Goal: Book appointment/travel/reservation

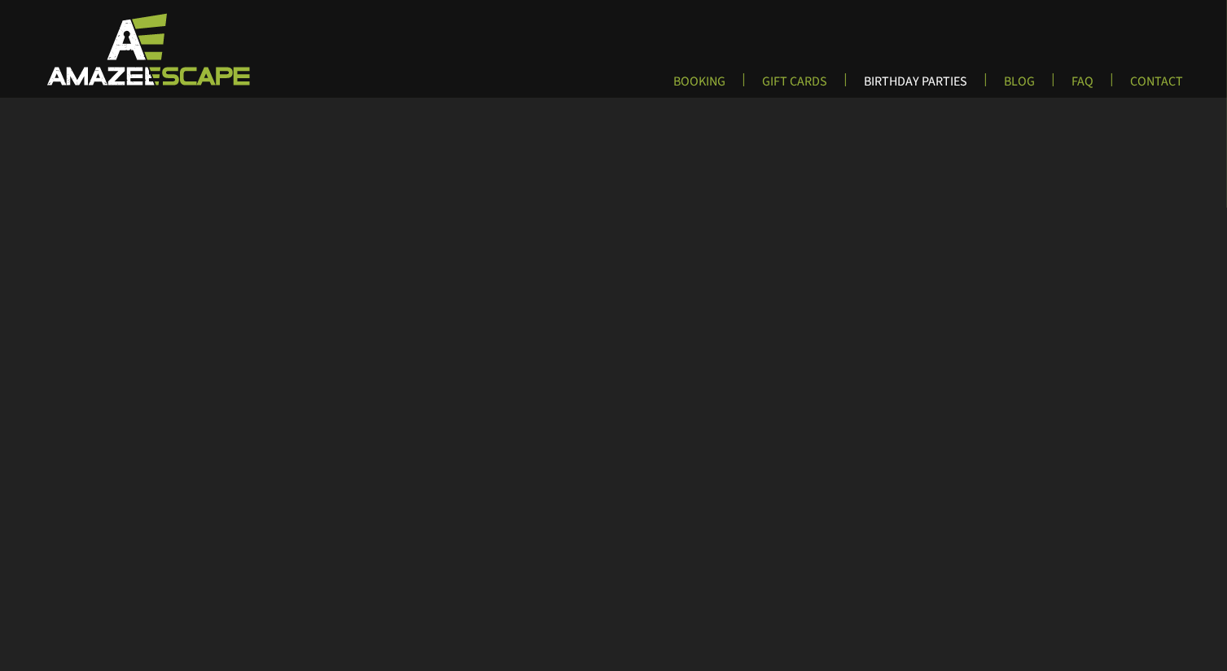
click at [923, 81] on link "BIRTHDAY PARTIES" at bounding box center [915, 86] width 129 height 27
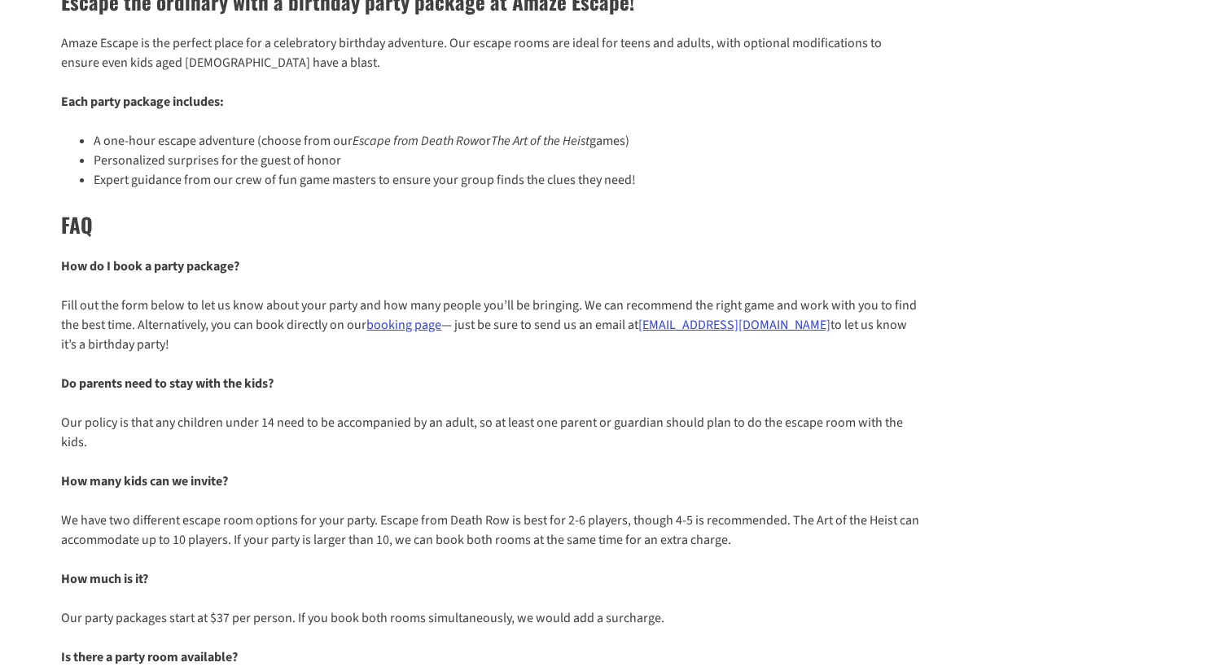
scroll to position [407, 0]
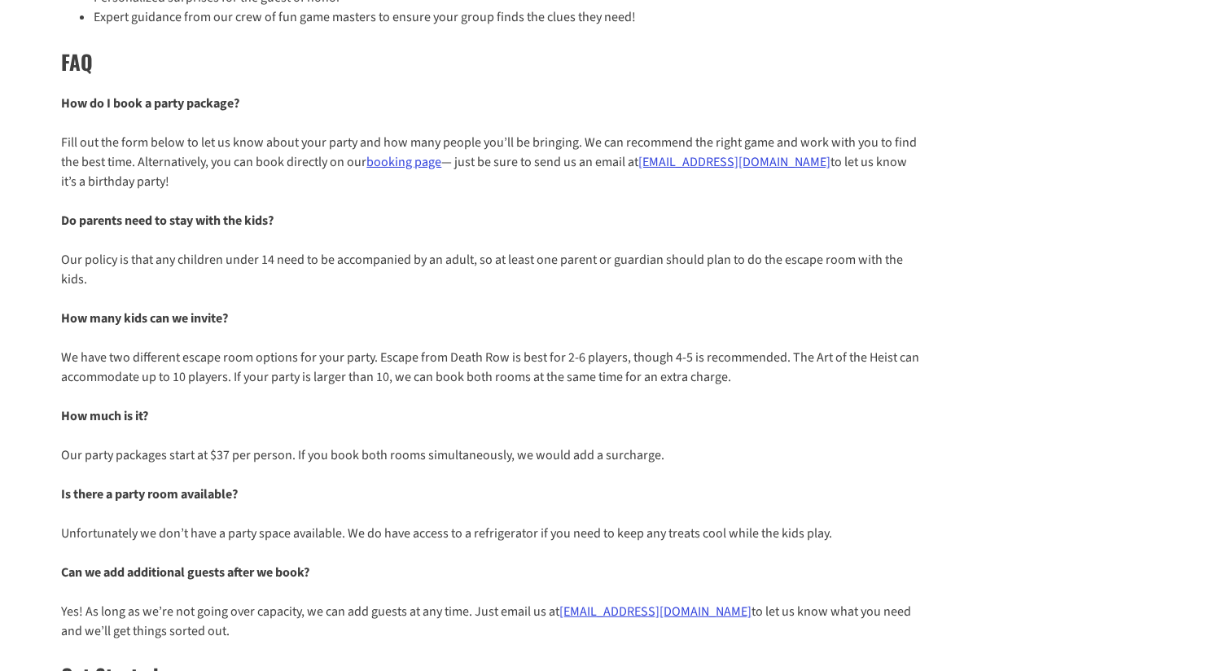
click at [340, 379] on p "We have two different escape room options for your party. Escape from Death Row…" at bounding box center [490, 367] width 859 height 39
drag, startPoint x: 777, startPoint y: 161, endPoint x: 644, endPoint y: 159, distance: 132.8
click at [644, 159] on p "Fill out the form below to let us know about your party and how many people you…" at bounding box center [490, 162] width 859 height 59
copy link "[EMAIL_ADDRESS][DOMAIN_NAME]"
click at [1015, 393] on div "Escape the ordinary with a birthday party package at Amaze Escape! Amaze Escape…" at bounding box center [613, 512] width 1227 height 1413
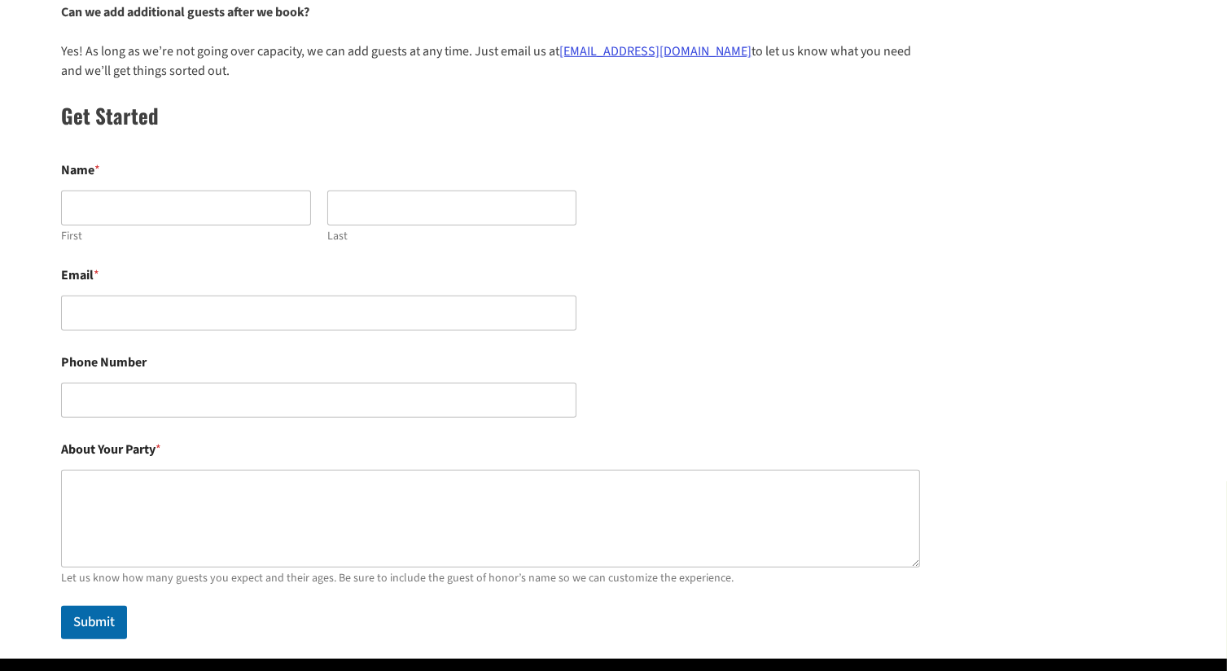
scroll to position [1140, 0]
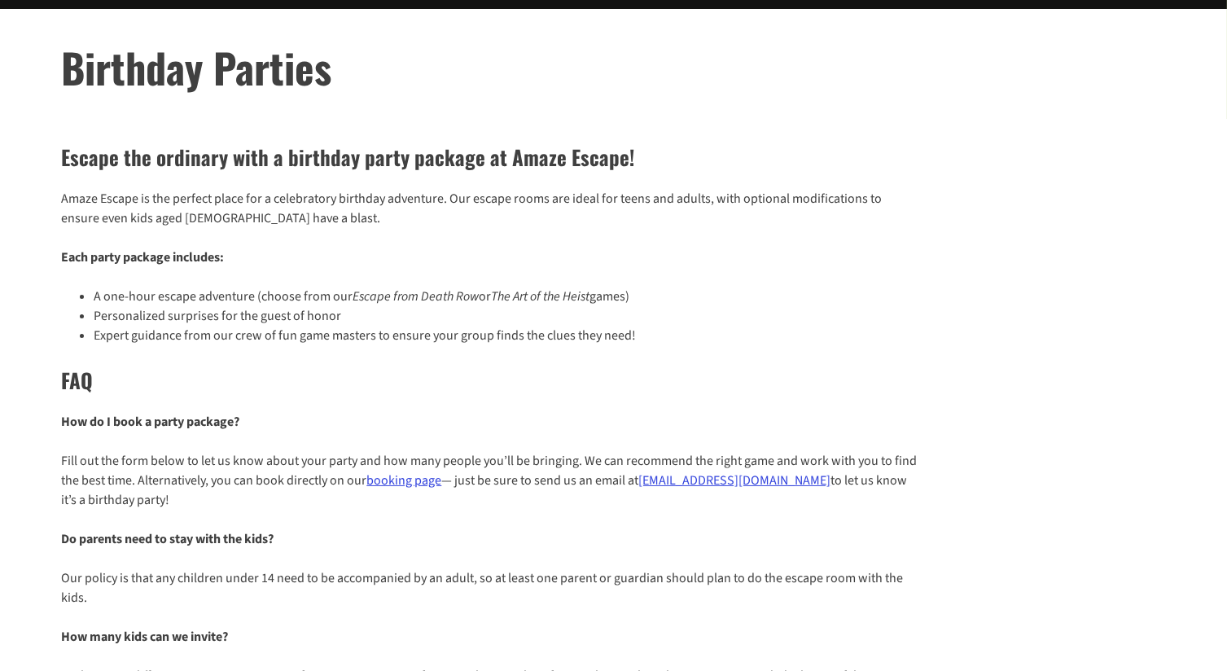
scroll to position [244, 0]
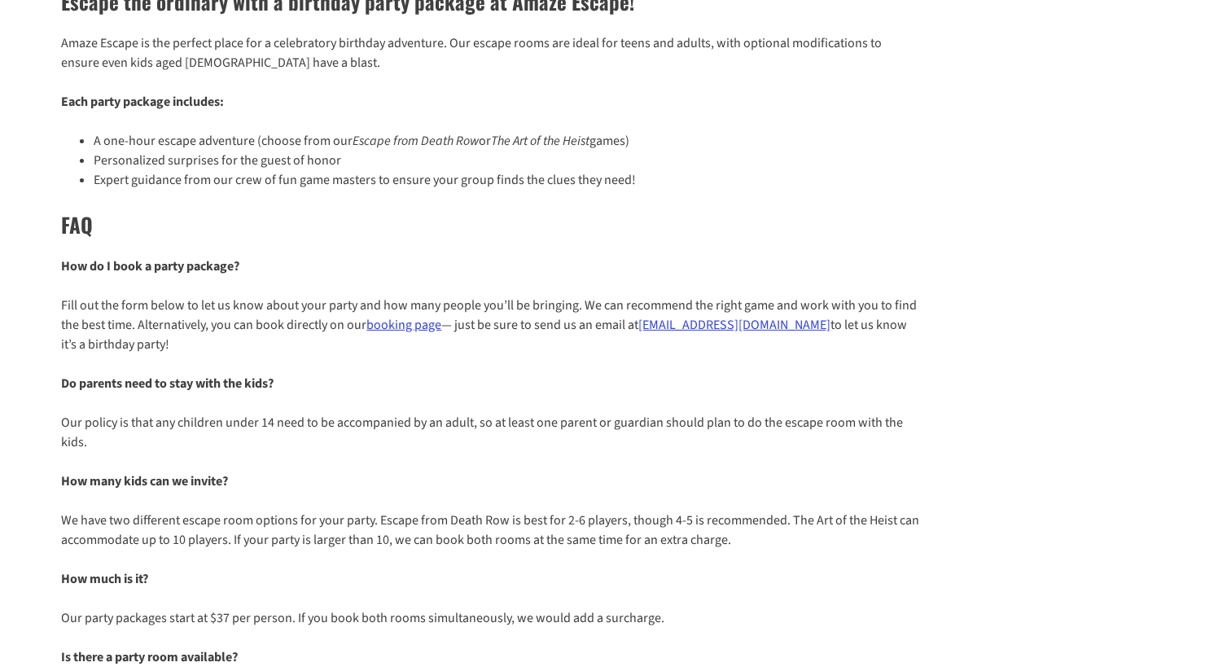
click at [404, 328] on link "booking page" at bounding box center [403, 325] width 75 height 18
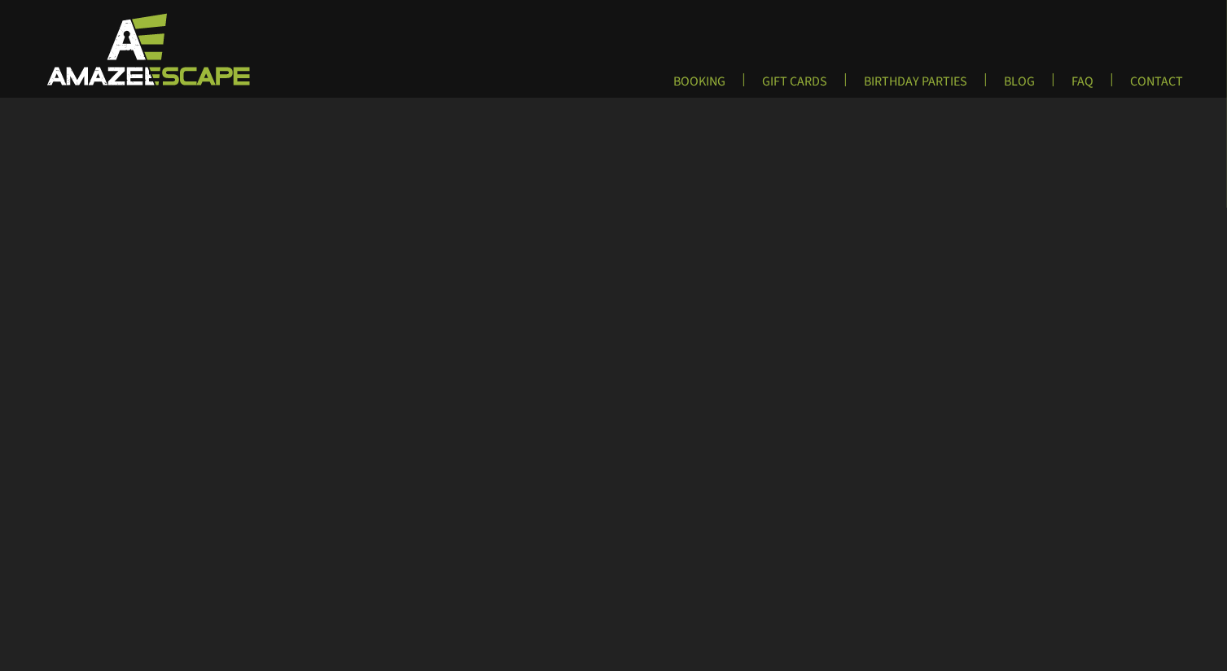
click at [145, 49] on img at bounding box center [146, 48] width 241 height 75
